Goal: Information Seeking & Learning: Learn about a topic

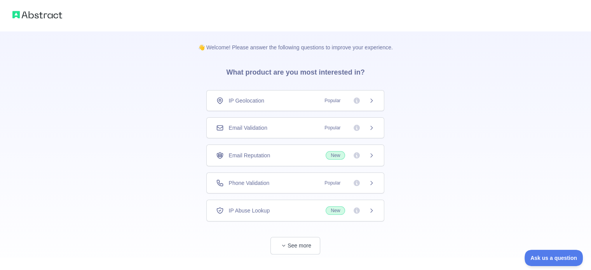
click at [300, 131] on div "Email Validation Popular" at bounding box center [295, 128] width 159 height 8
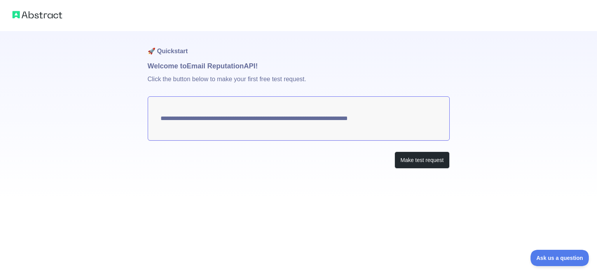
click at [308, 128] on textarea "**********" at bounding box center [299, 118] width 302 height 44
click at [322, 120] on textarea "**********" at bounding box center [299, 118] width 302 height 44
click at [401, 163] on button "Make test request" at bounding box center [422, 160] width 55 height 17
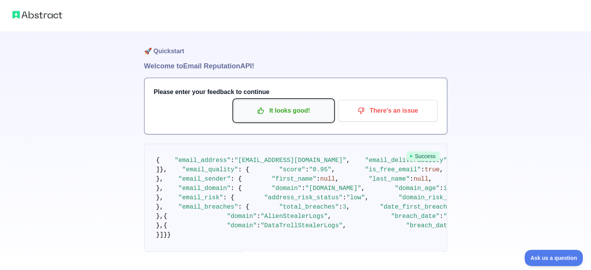
click at [282, 115] on p "It looks good!" at bounding box center [284, 110] width 88 height 13
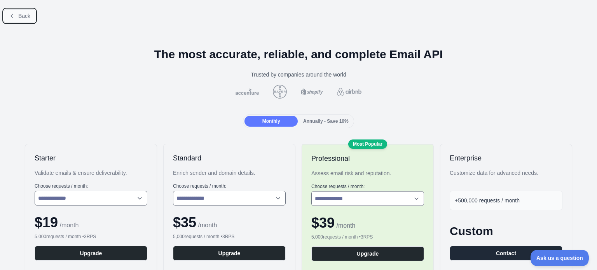
click at [25, 13] on span "Back" at bounding box center [24, 16] width 12 height 6
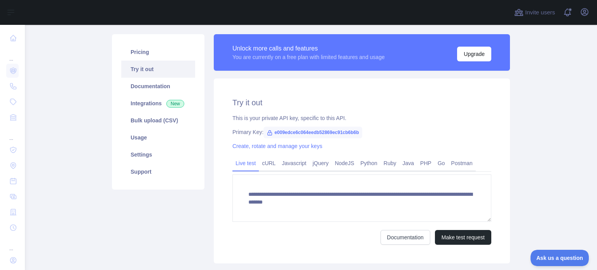
scroll to position [51, 0]
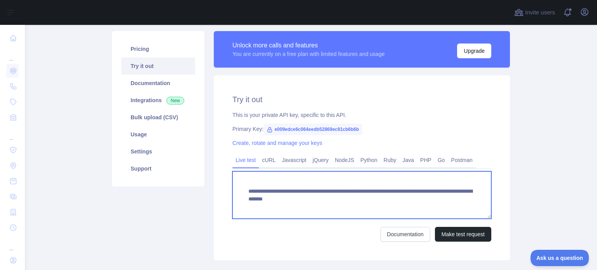
click at [317, 197] on textarea "**********" at bounding box center [362, 194] width 259 height 47
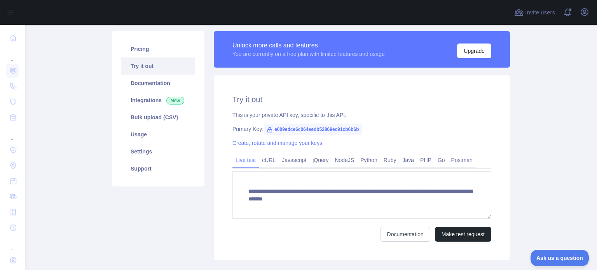
click at [316, 231] on div "Documentation Make test request" at bounding box center [362, 234] width 259 height 15
click at [263, 161] on link "cURL" at bounding box center [269, 160] width 20 height 12
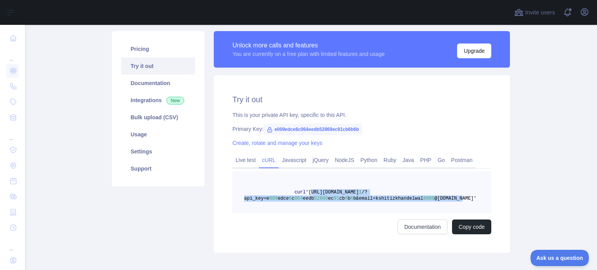
drag, startPoint x: 302, startPoint y: 193, endPoint x: 441, endPoint y: 200, distance: 139.4
click at [441, 200] on span "curl '[URL][DOMAIN_NAME] 1 /?api_key=e 009 edce 6 c 064 eedb 52869 ec 91 cb 6 b…" at bounding box center [360, 196] width 233 height 12
copy span "[URL][DOMAIN_NAME] 1 /?api_key=e 009 edce 6 c 064 eedb 52869 ec 91 cb 6 b 6 b&e…"
click at [244, 161] on link "Live test" at bounding box center [246, 160] width 26 height 12
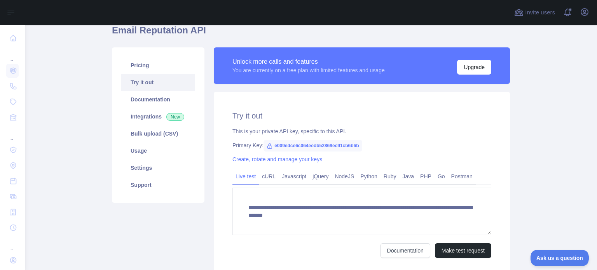
scroll to position [0, 0]
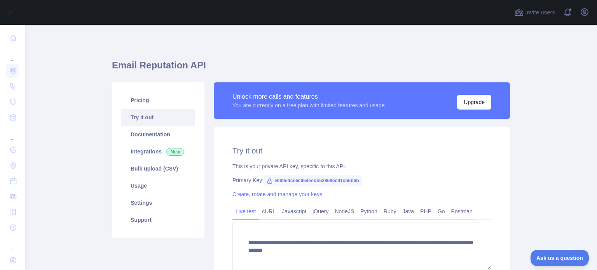
click at [327, 108] on div "You are currently on a free plan with limited features and usage" at bounding box center [309, 105] width 152 height 8
click at [165, 182] on link "Usage" at bounding box center [158, 185] width 74 height 17
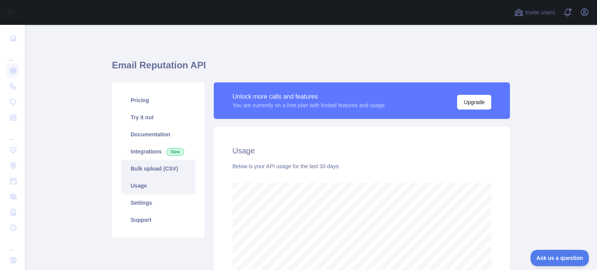
click at [143, 166] on link "Bulk upload (CSV)" at bounding box center [158, 168] width 74 height 17
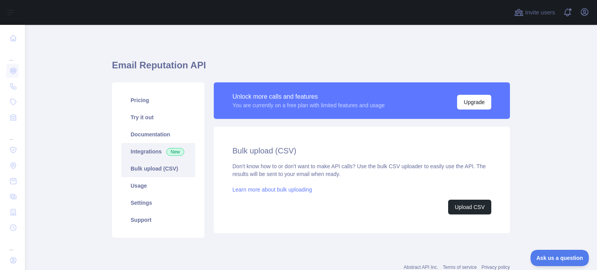
click at [150, 145] on link "Integrations New" at bounding box center [158, 151] width 74 height 17
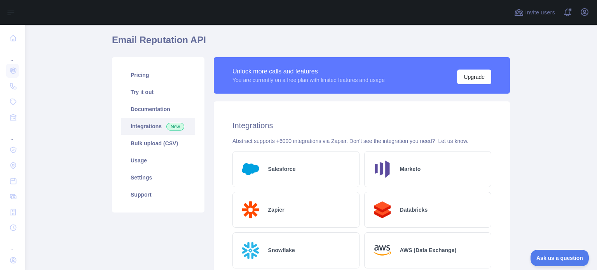
scroll to position [23, 0]
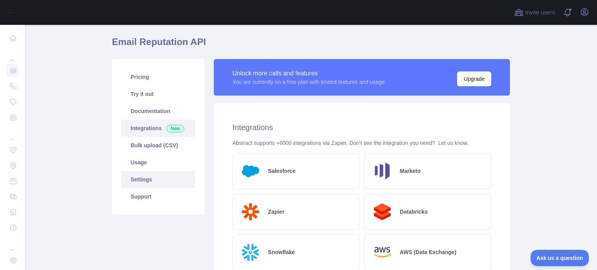
click at [150, 184] on link "Settings" at bounding box center [158, 179] width 74 height 17
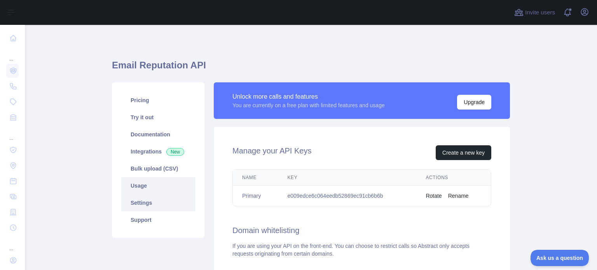
click at [156, 190] on link "Usage" at bounding box center [158, 185] width 74 height 17
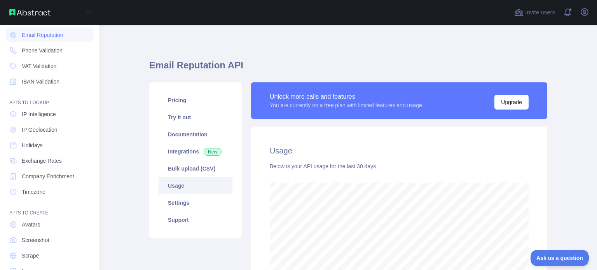
scroll to position [56, 0]
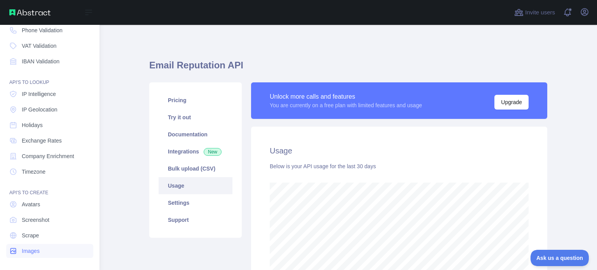
click at [44, 255] on link "Images" at bounding box center [49, 251] width 87 height 14
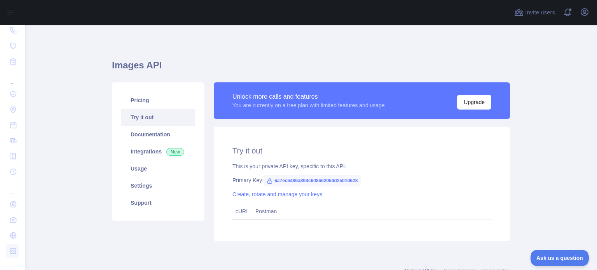
scroll to position [29, 0]
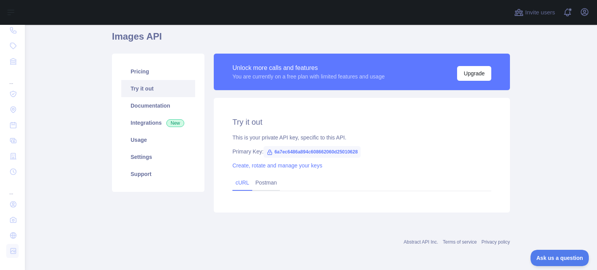
click at [236, 185] on link "cURL" at bounding box center [243, 183] width 14 height 6
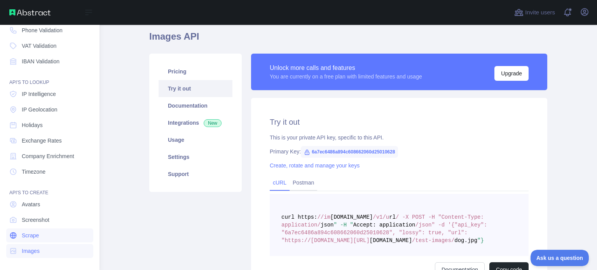
click at [44, 233] on link "Scrape" at bounding box center [49, 236] width 87 height 14
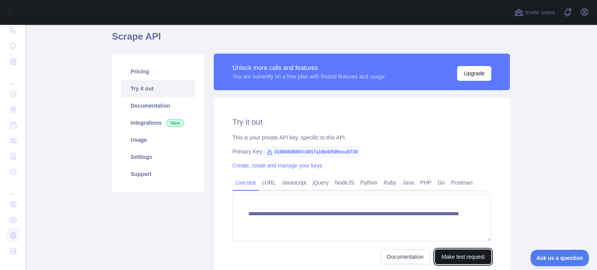
click at [448, 255] on button "Make test request" at bounding box center [463, 257] width 56 height 15
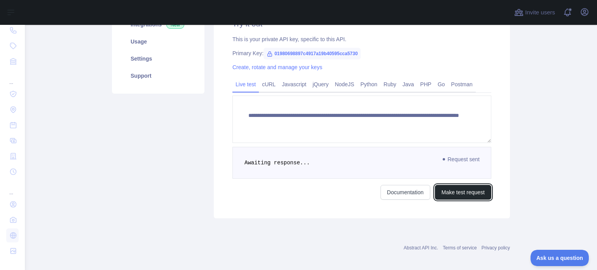
scroll to position [129, 0]
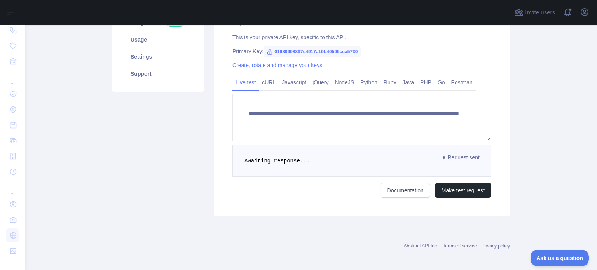
click at [329, 163] on pre "Awaiting response..." at bounding box center [362, 161] width 259 height 32
